Goal: Information Seeking & Learning: Learn about a topic

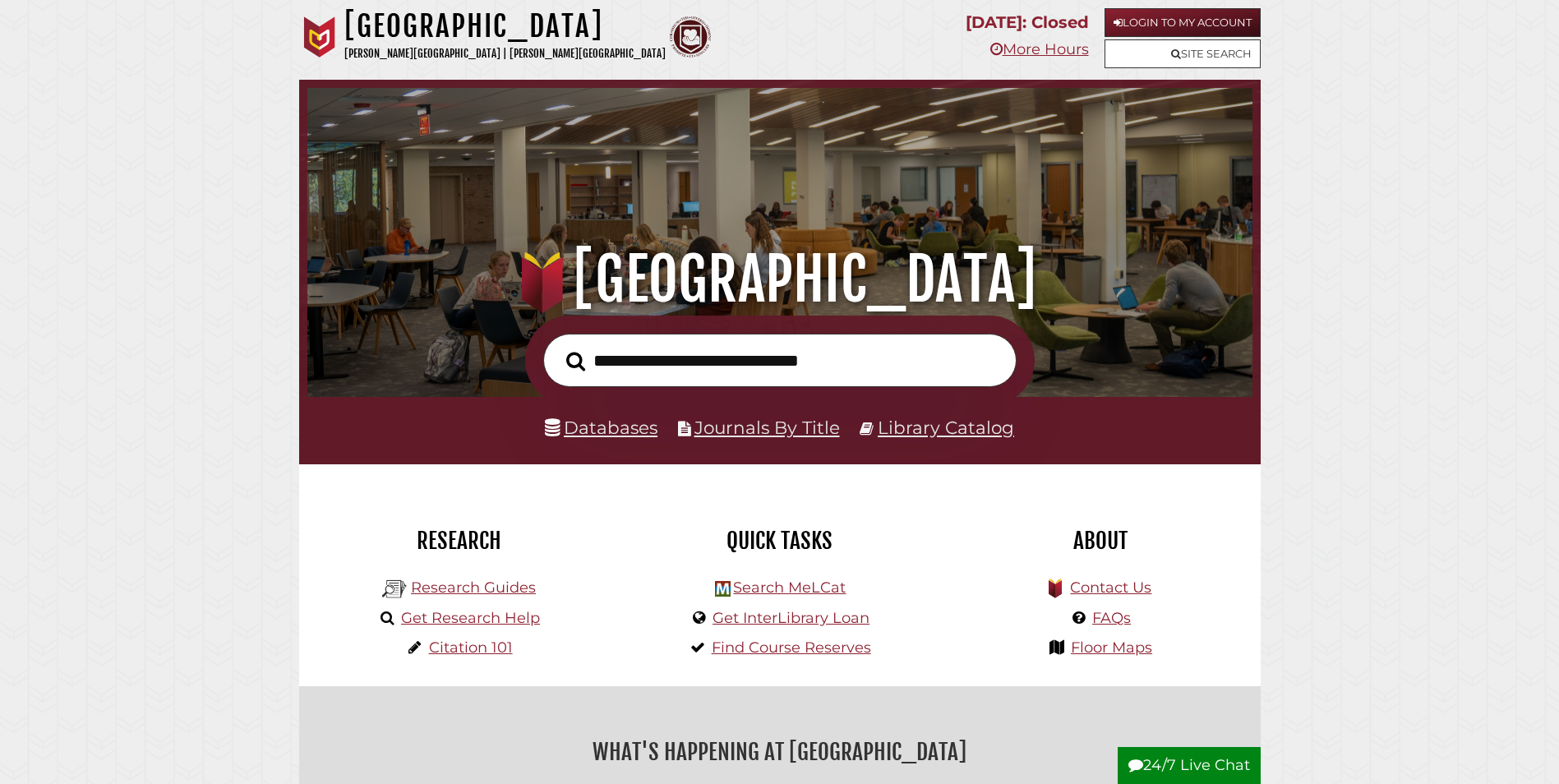
scroll to position [312, 937]
click at [602, 435] on link "Databases" at bounding box center [601, 427] width 113 height 22
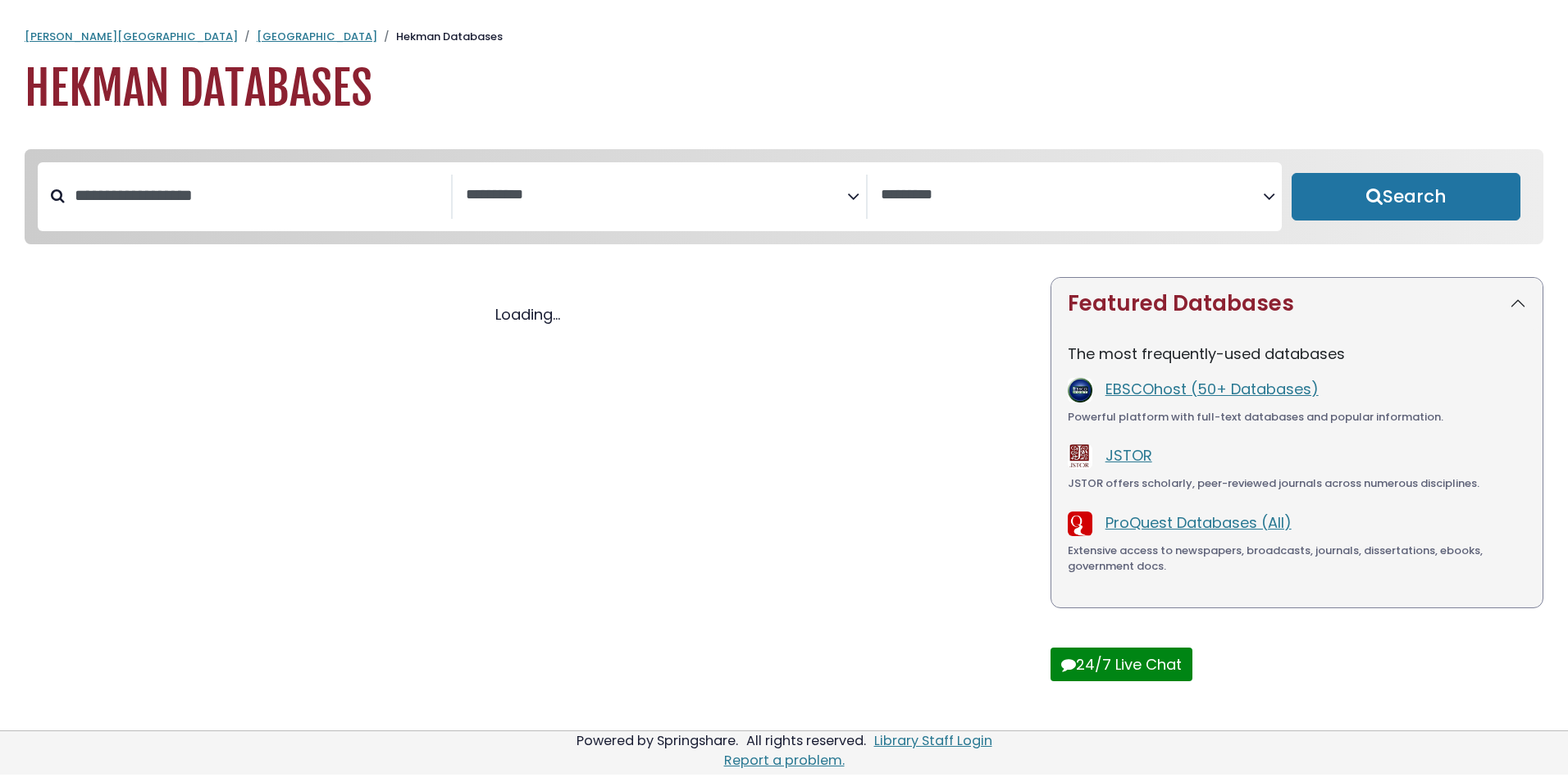
select select "Database Subject Filter"
select select "Database Vendors Filter"
select select "Database Subject Filter"
select select "Database Vendors Filter"
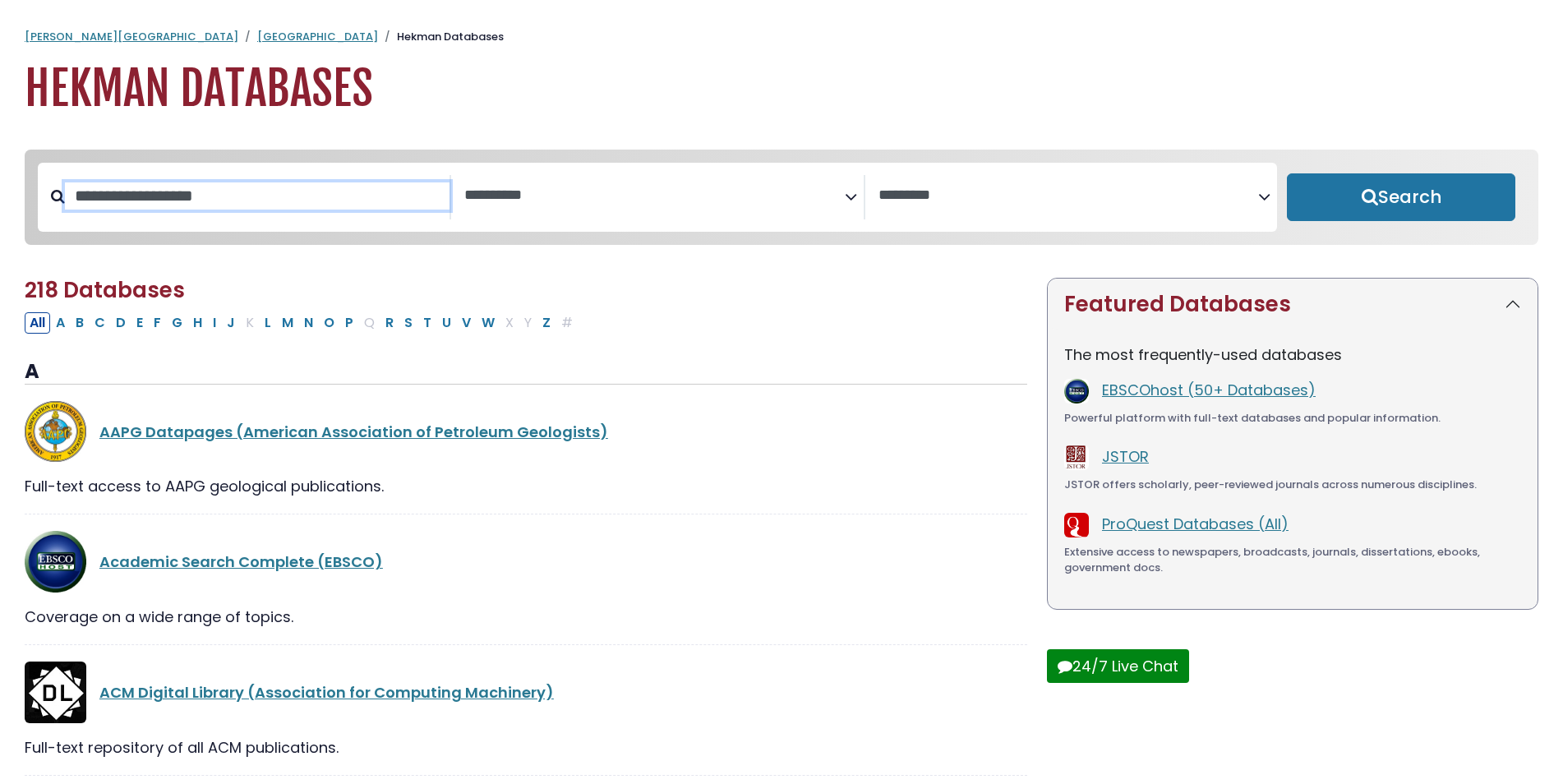
click at [152, 199] on input "Search database by title or keyword" at bounding box center [257, 196] width 384 height 27
type input "****"
click at [1287, 173] on button "Search" at bounding box center [1401, 196] width 228 height 47
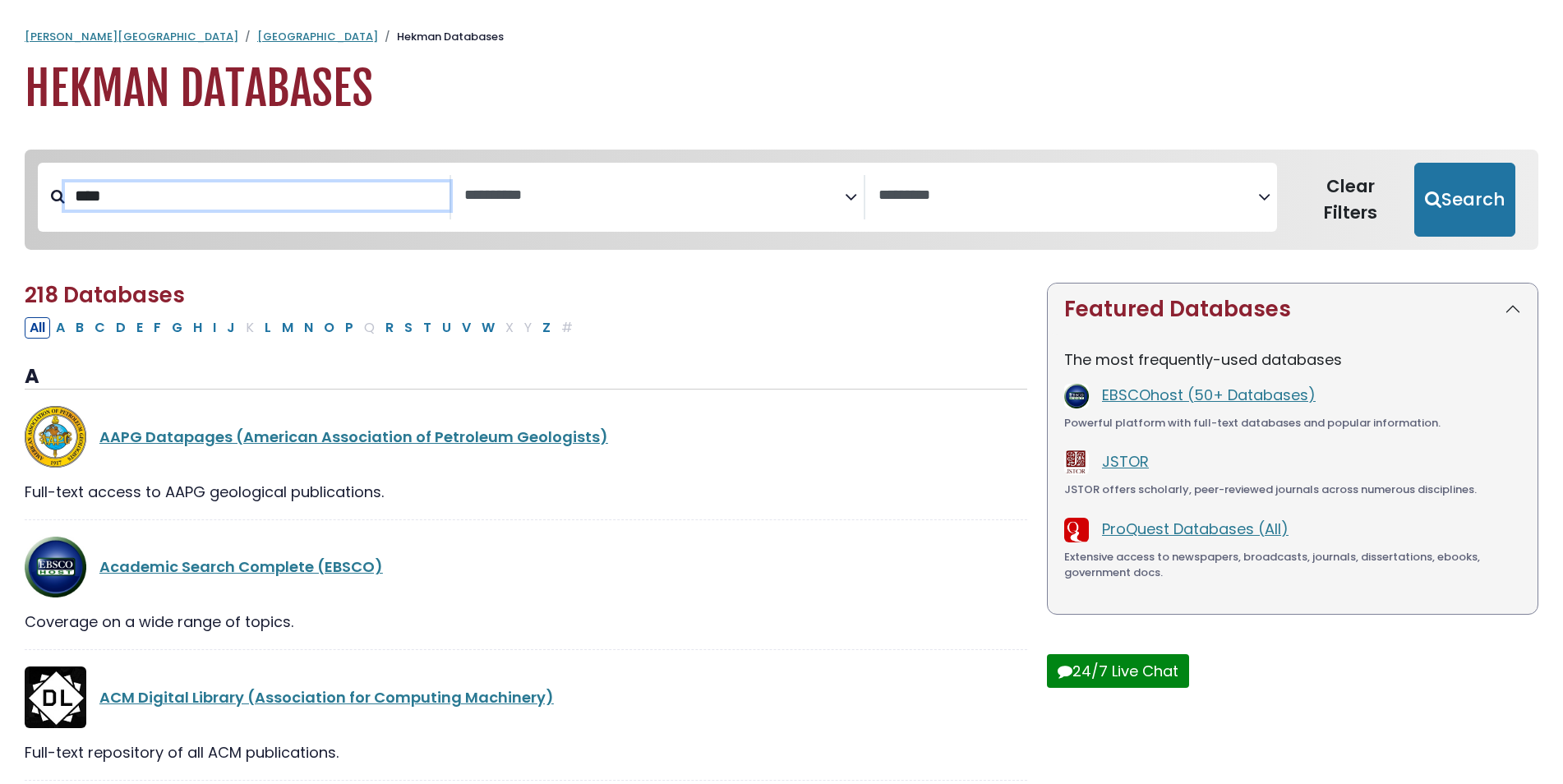
select select "Database Subject Filter"
select select "Database Vendors Filter"
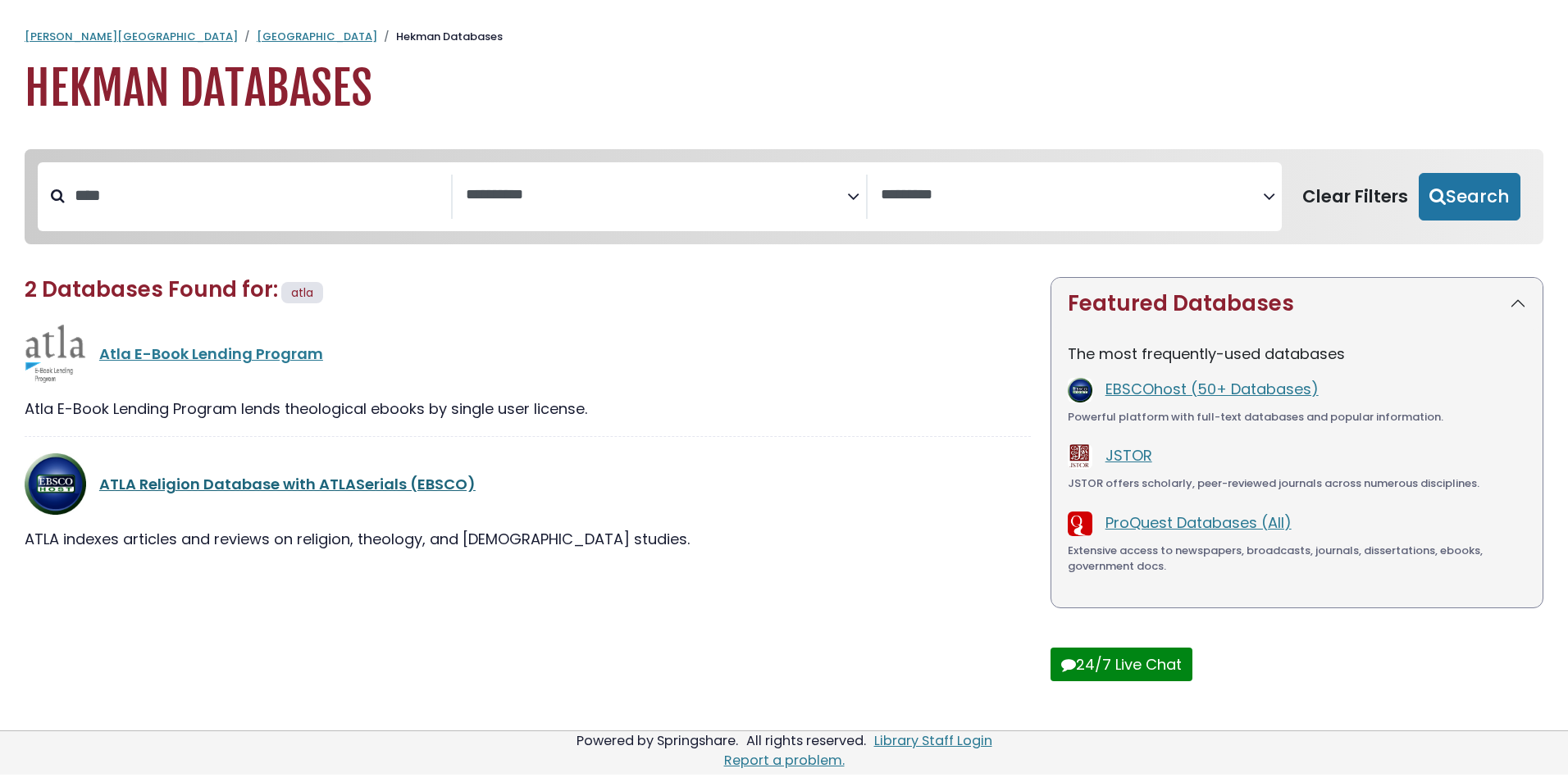
click at [256, 493] on link "ATLA Religion Database with ATLASerials (EBSCO)" at bounding box center [287, 484] width 377 height 21
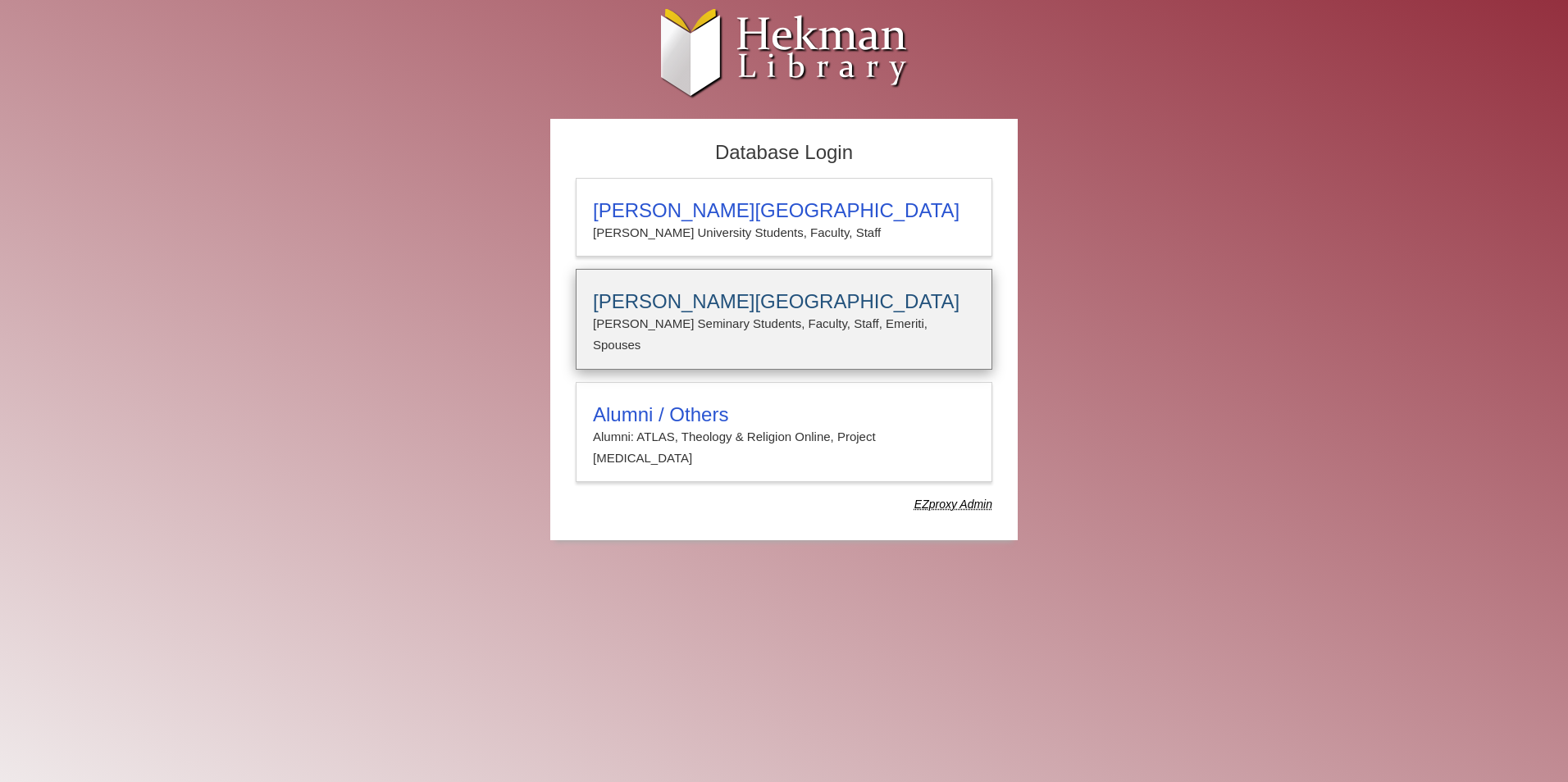
type input "**********"
click at [799, 321] on p "[PERSON_NAME] Seminary Students, Faculty, Staff, Emeriti, Spouses" at bounding box center [784, 334] width 382 height 44
